Goal: Register for event/course

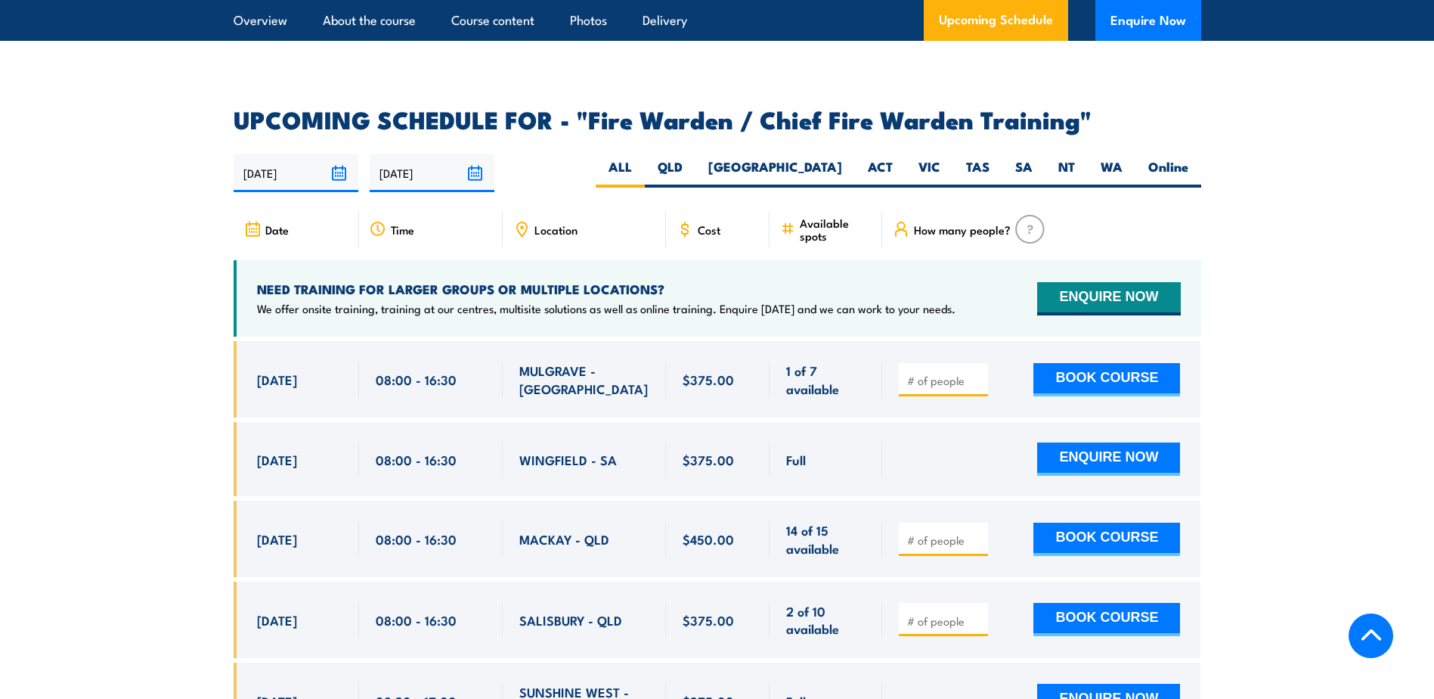
scroll to position [2797, 0]
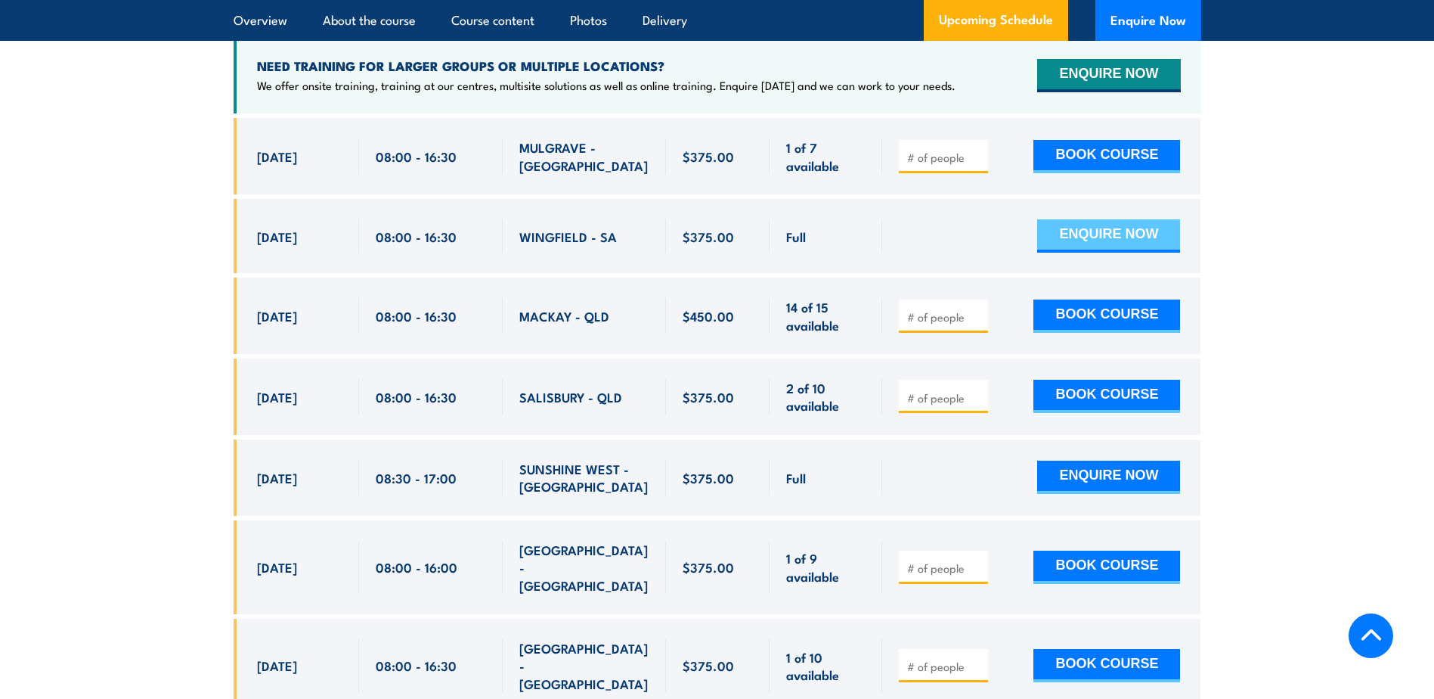
click at [1121, 232] on button "ENQUIRE NOW" at bounding box center [1108, 235] width 143 height 33
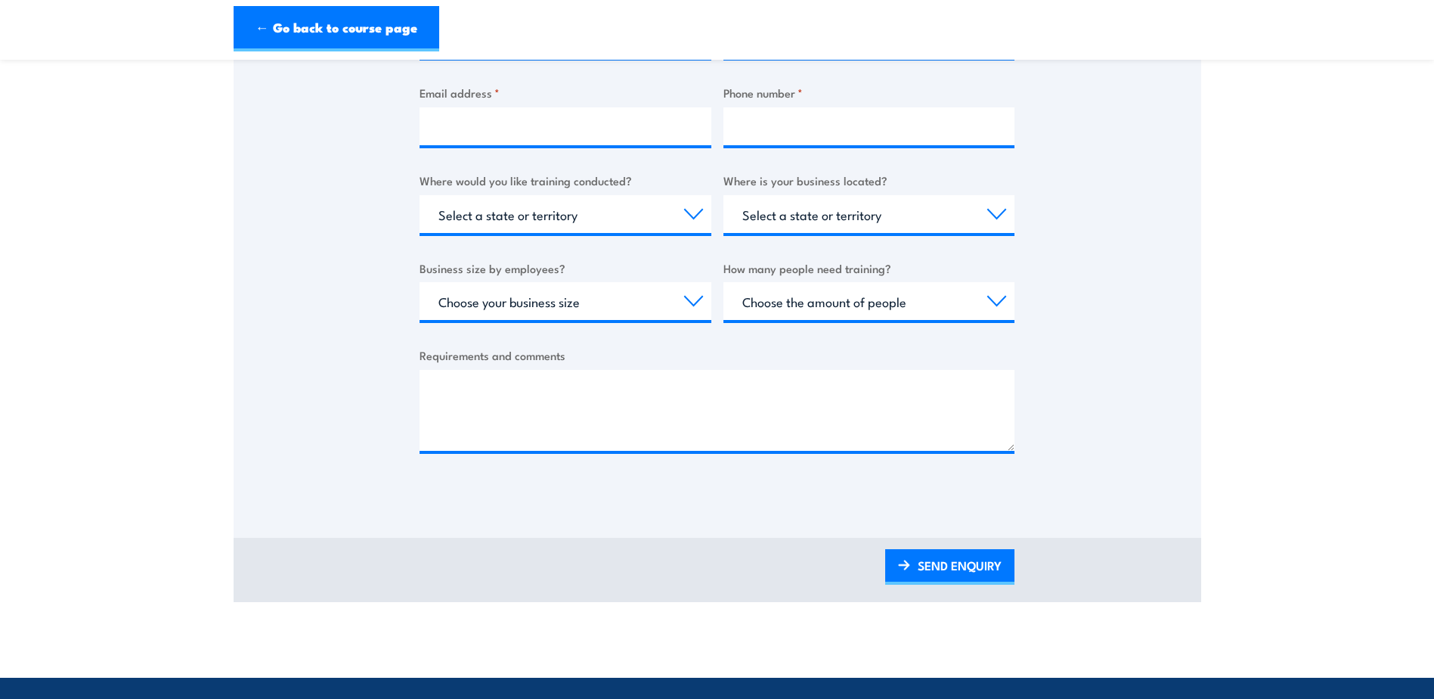
scroll to position [907, 0]
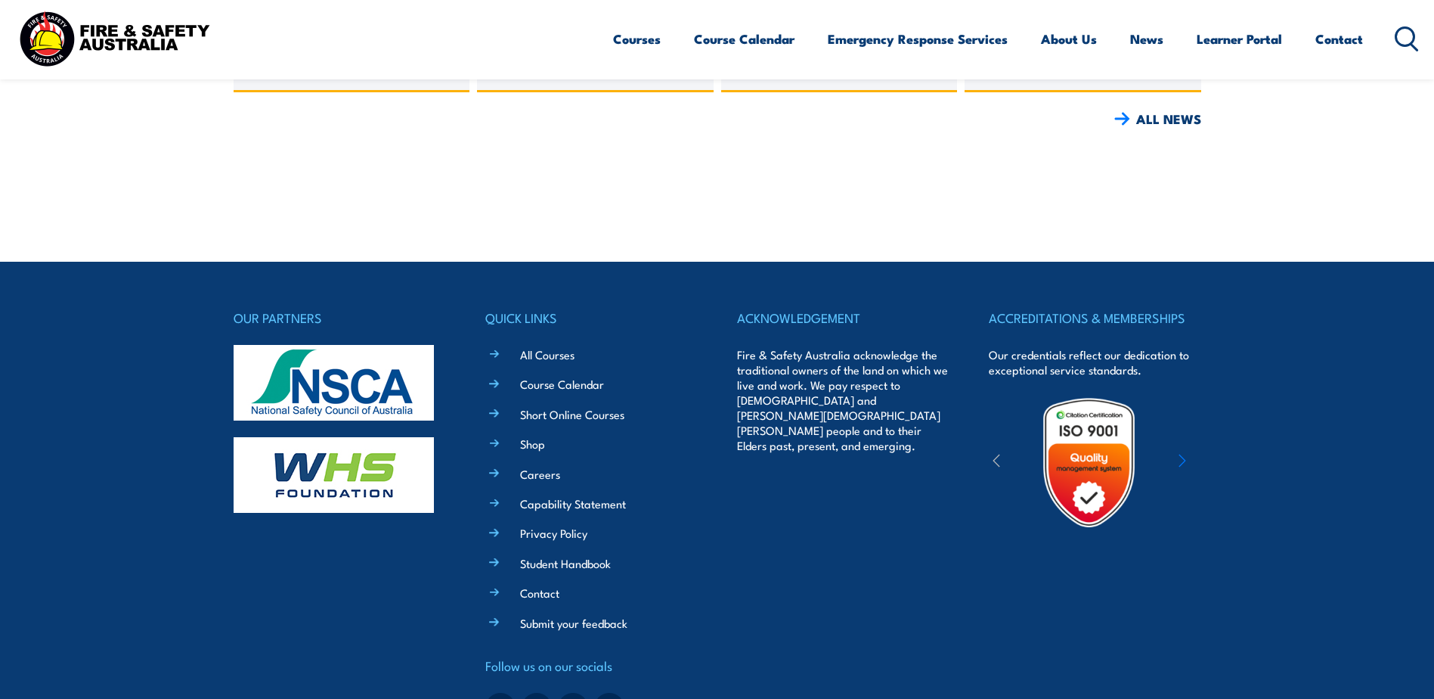
scroll to position [2151, 0]
